Goal: Browse casually

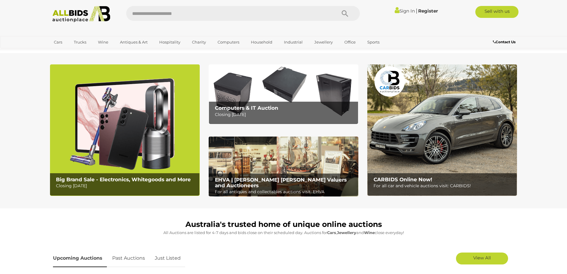
click at [132, 177] on b "Big Brand Sale - Electronics, Whitegoods and More" at bounding box center [123, 179] width 135 height 6
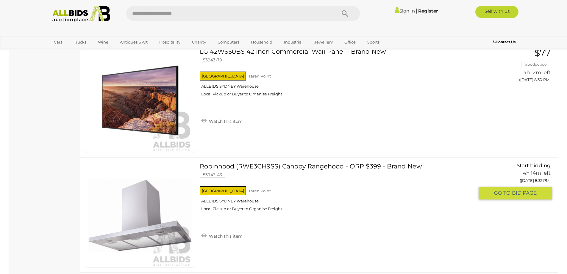
scroll to position [5299, 0]
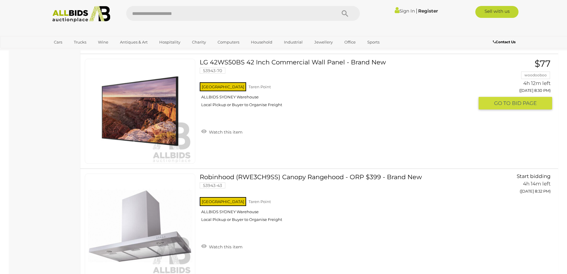
click at [271, 61] on link "LG 42WS50BS 42 Inch Commercial Wall Panel - Brand New 53943-70 NSW Taren Point" at bounding box center [339, 85] width 270 height 53
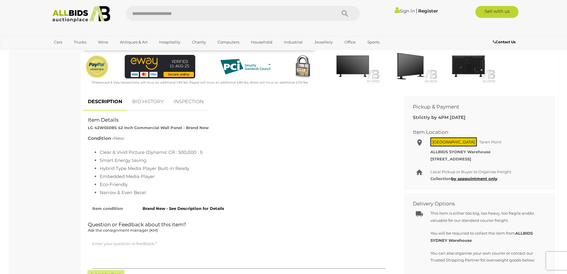
scroll to position [179, 0]
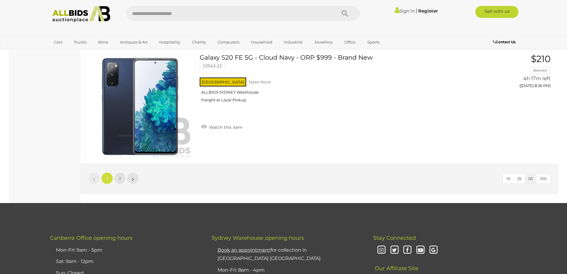
scroll to position [5649, 0]
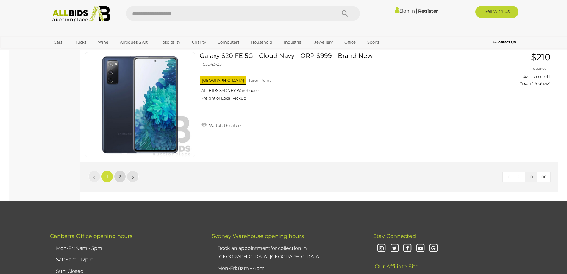
click at [116, 177] on link "2" at bounding box center [120, 176] width 12 height 12
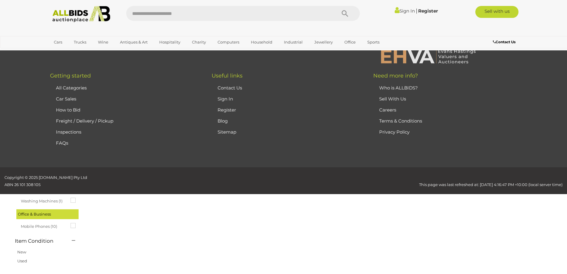
scroll to position [21, 0]
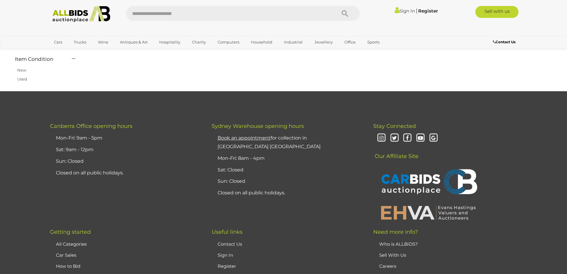
scroll to position [437, 0]
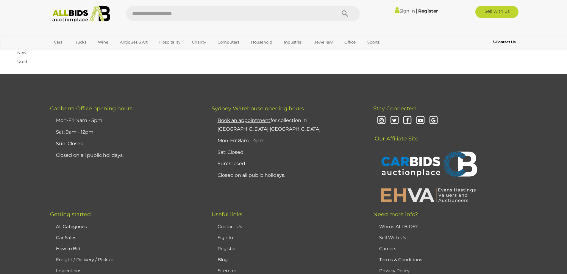
scroll to position [21, 0]
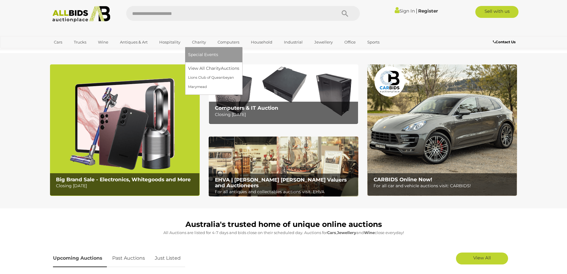
click at [205, 55] on span "Special Events" at bounding box center [203, 54] width 30 height 5
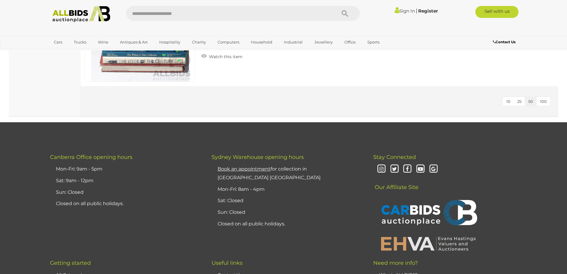
scroll to position [1131, 0]
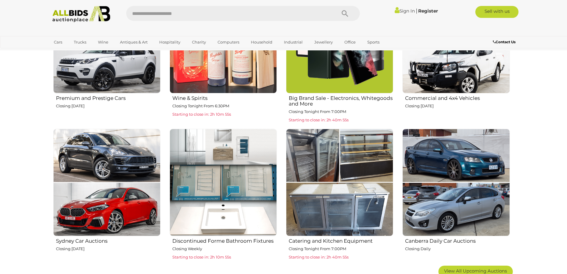
scroll to position [327, 0]
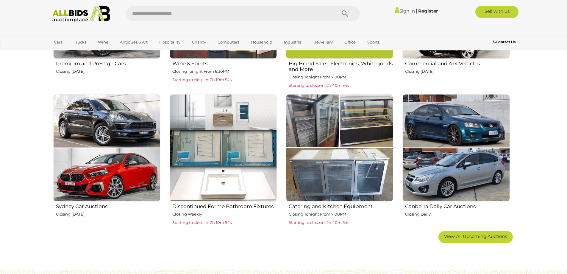
click at [432, 182] on img at bounding box center [455, 147] width 107 height 107
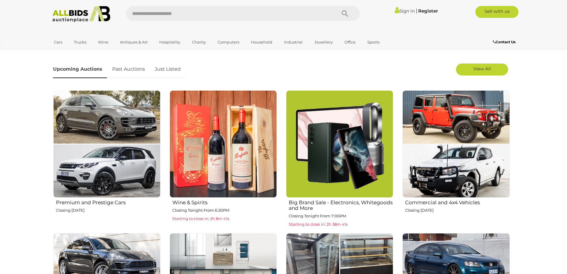
scroll to position [179, 0]
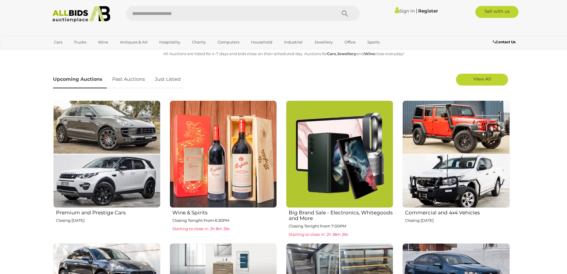
click at [108, 157] on img at bounding box center [106, 153] width 107 height 107
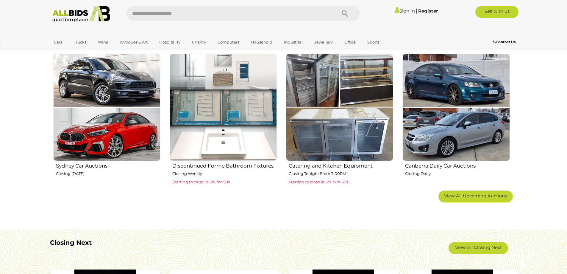
scroll to position [357, 0]
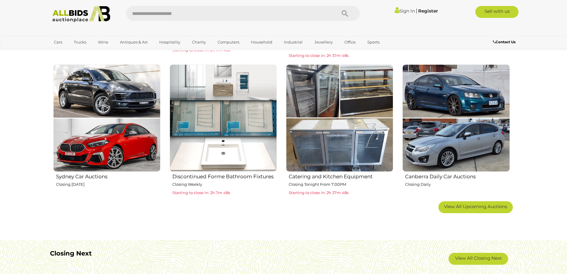
click at [213, 190] on span "Starting to close in: 2h 7m 48s" at bounding box center [201, 192] width 58 height 5
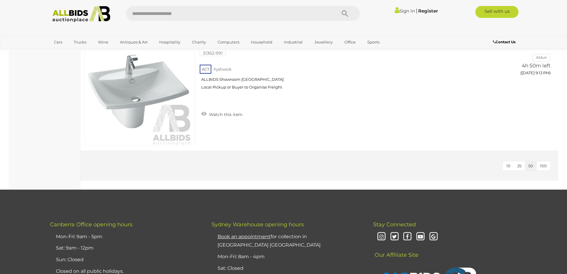
scroll to position [3929, 0]
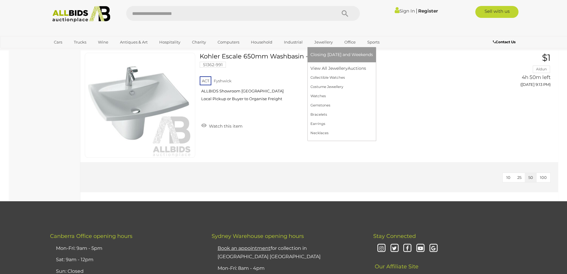
click at [331, 52] on span "Closing [DATE] and Weekends" at bounding box center [341, 54] width 63 height 5
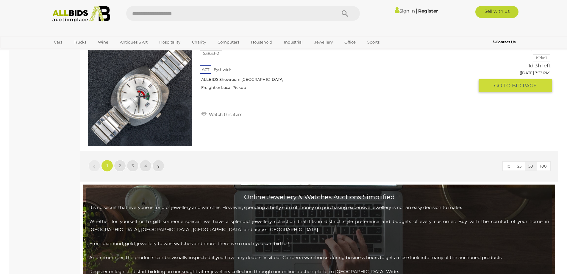
scroll to position [5745, 0]
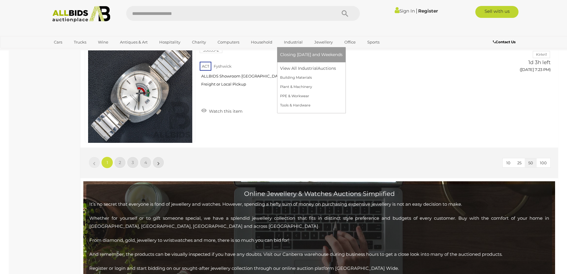
click at [296, 57] on link "Closing [DATE] and Weekends" at bounding box center [311, 54] width 63 height 9
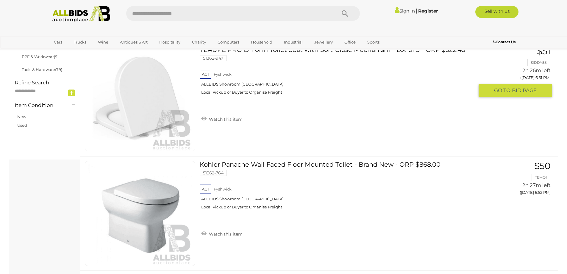
scroll to position [238, 0]
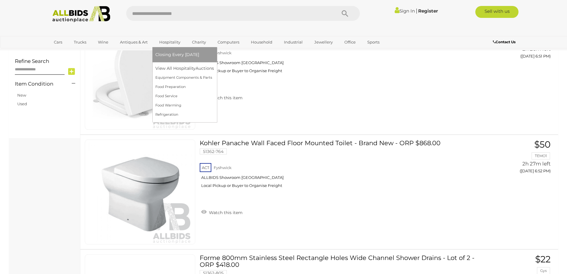
click at [177, 52] on span "Closing Every [DATE]" at bounding box center [177, 54] width 44 height 5
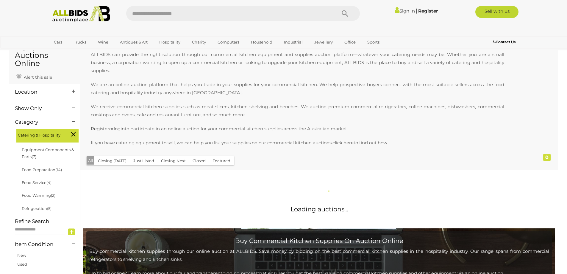
scroll to position [119, 0]
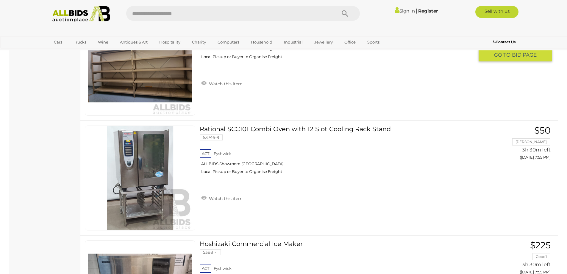
scroll to position [1429, 0]
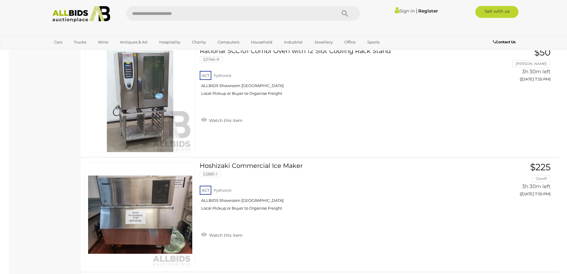
click at [172, 14] on input "text" at bounding box center [228, 13] width 204 height 15
type input "**********"
